Goal: Information Seeking & Learning: Compare options

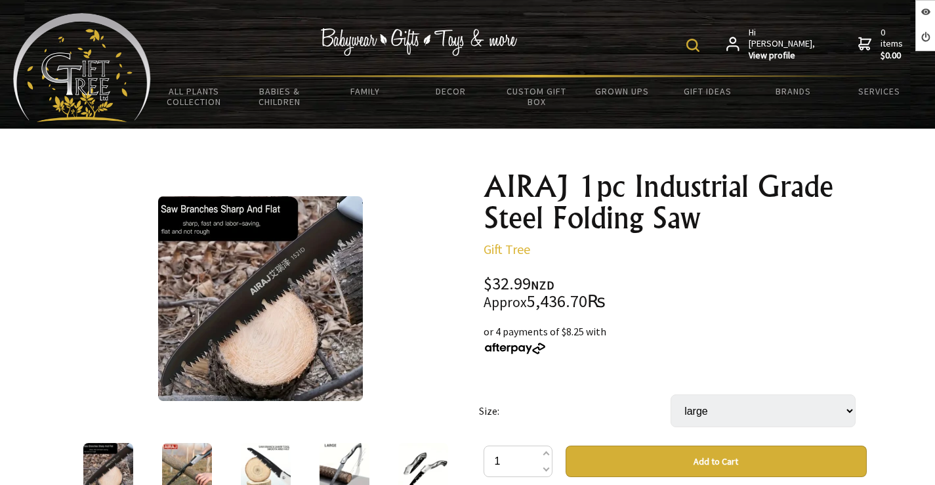
scroll to position [66, 0]
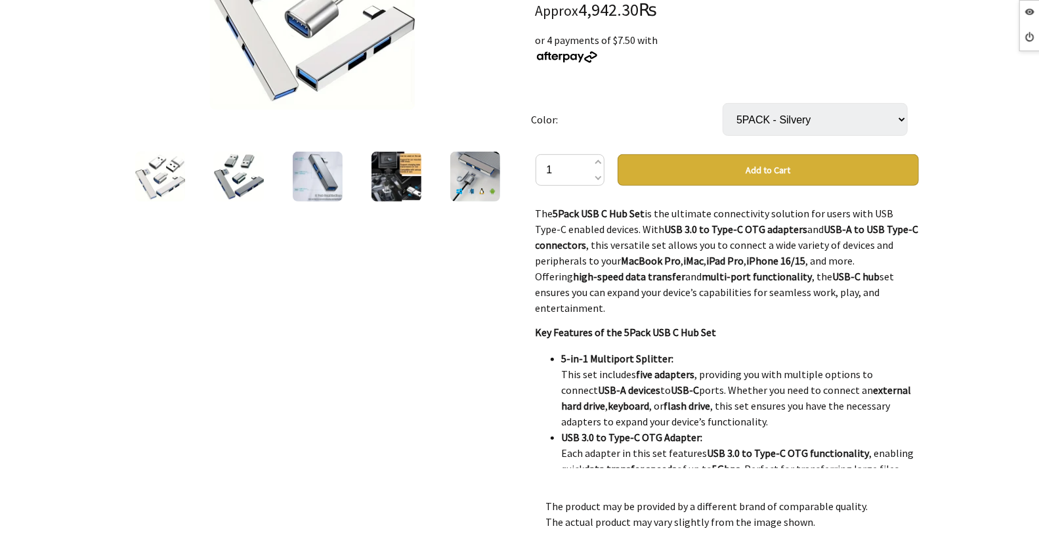
scroll to position [73, 0]
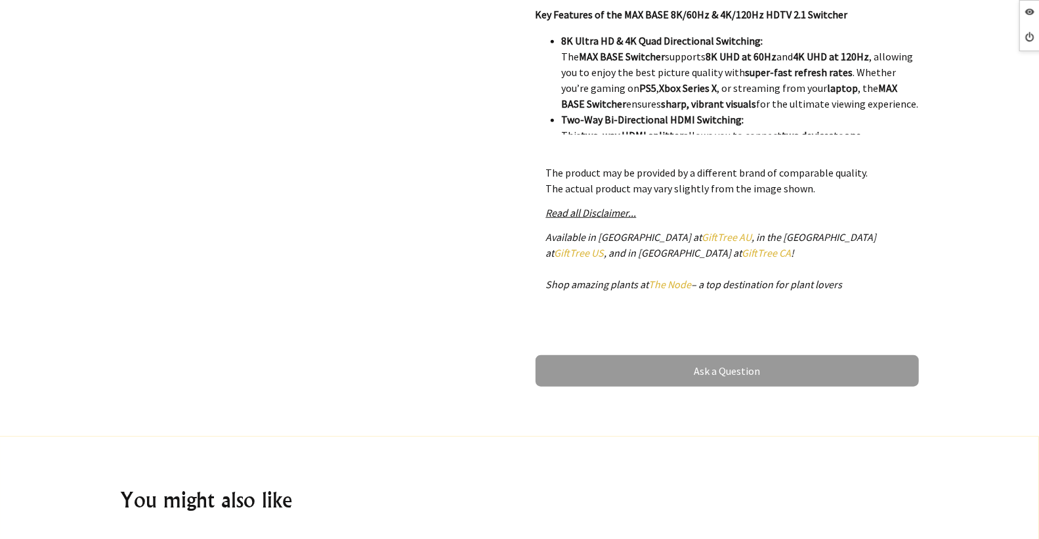
scroll to position [729, 0]
